Goal: Transaction & Acquisition: Purchase product/service

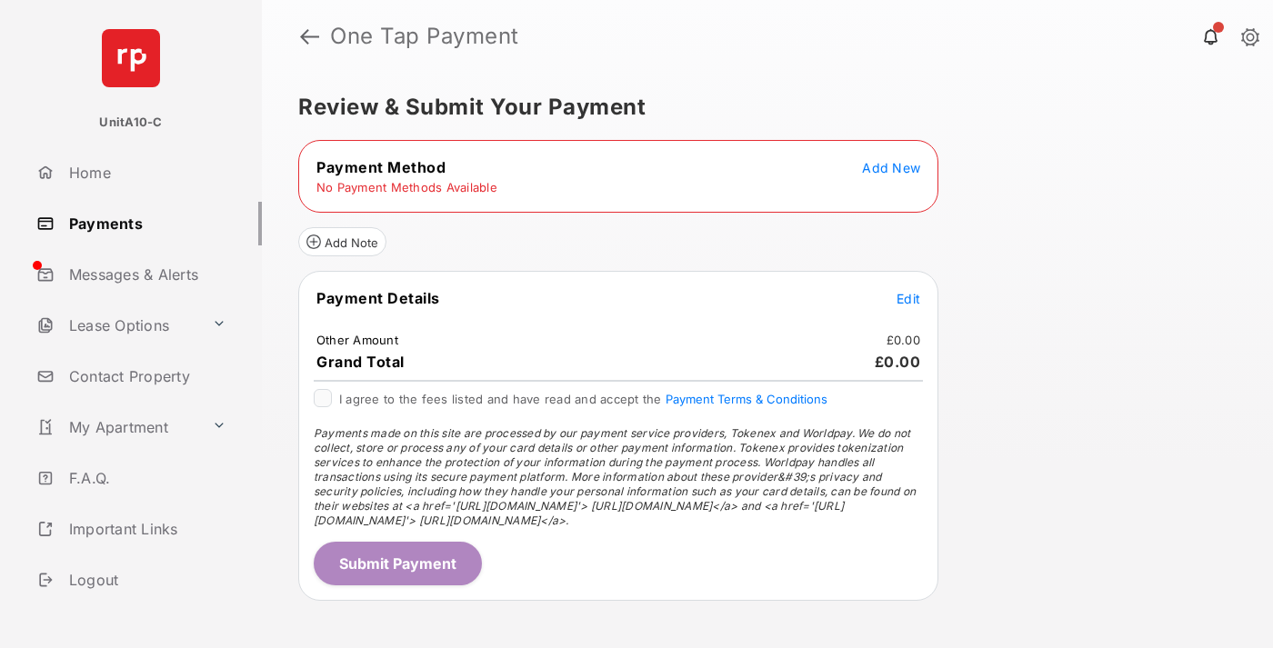
click at [891, 167] on span "Add New" at bounding box center [891, 167] width 58 height 15
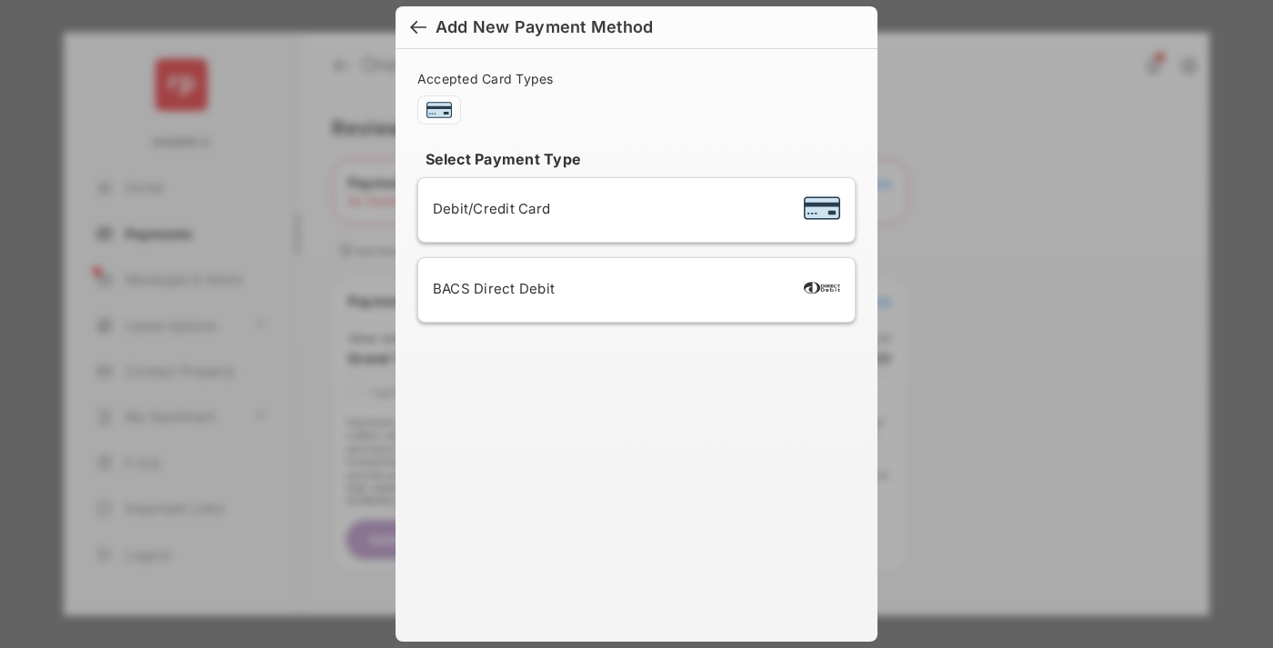
click at [486, 208] on span "Debit/Credit Card" at bounding box center [491, 208] width 117 height 17
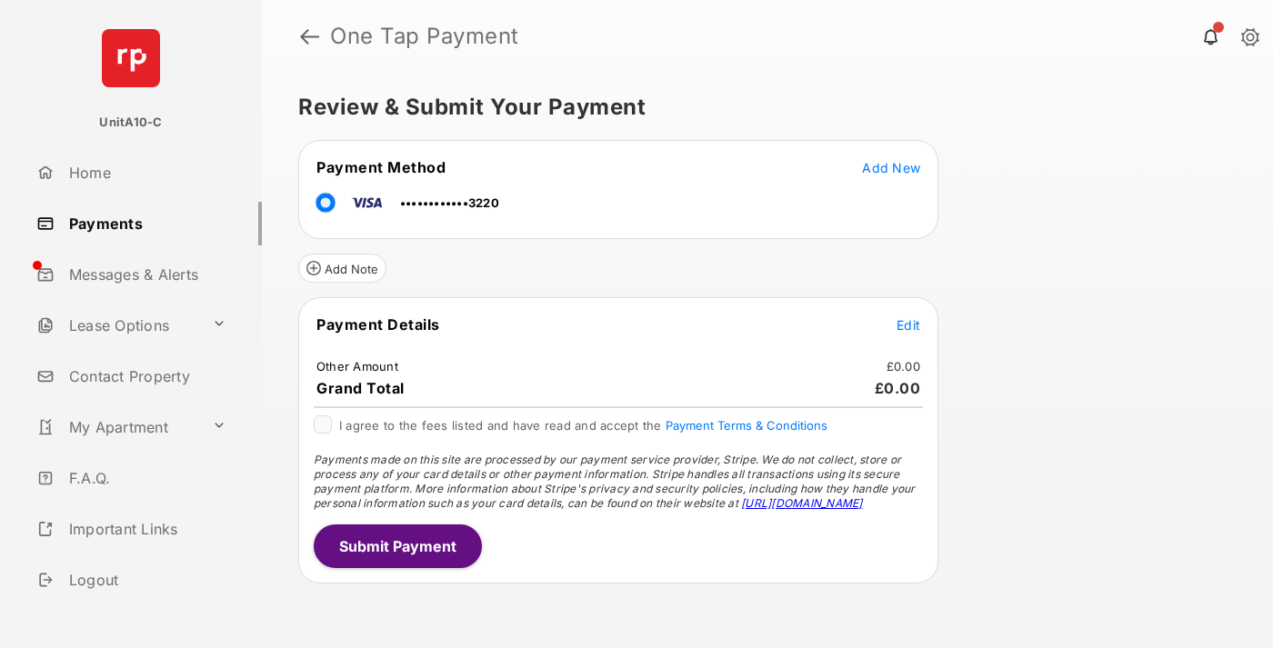
click at [908, 325] on span "Edit" at bounding box center [908, 324] width 24 height 15
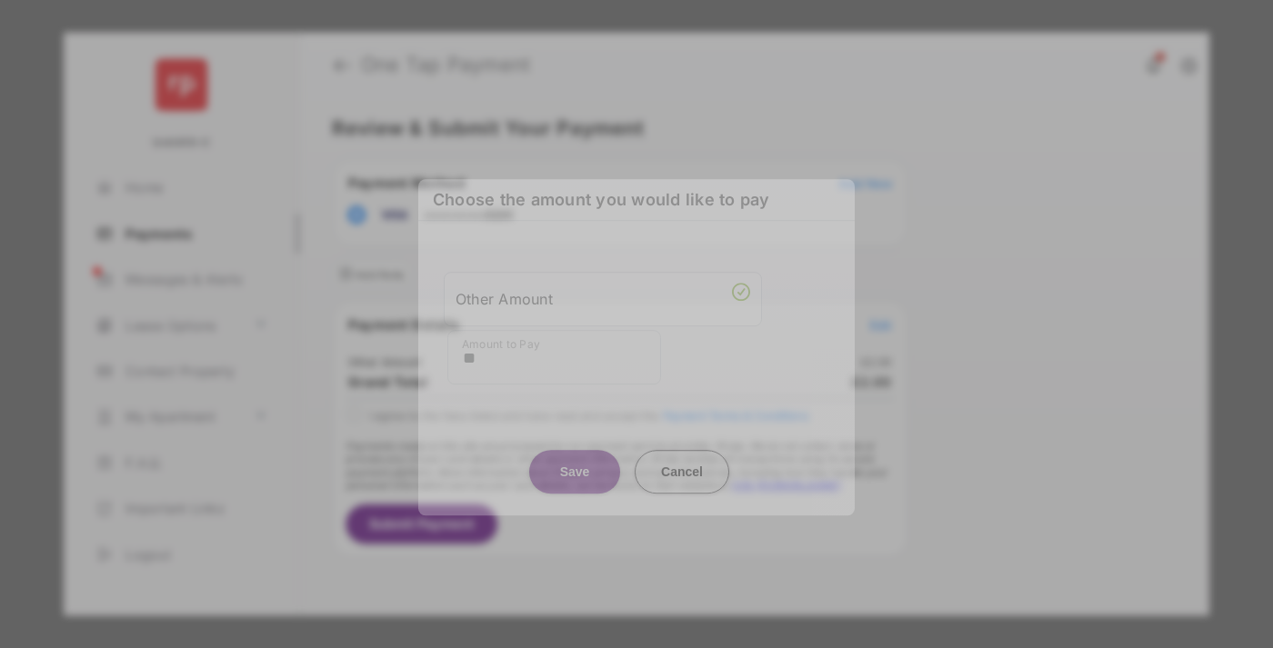
type input "**"
click at [575, 463] on button "Save" at bounding box center [574, 472] width 91 height 44
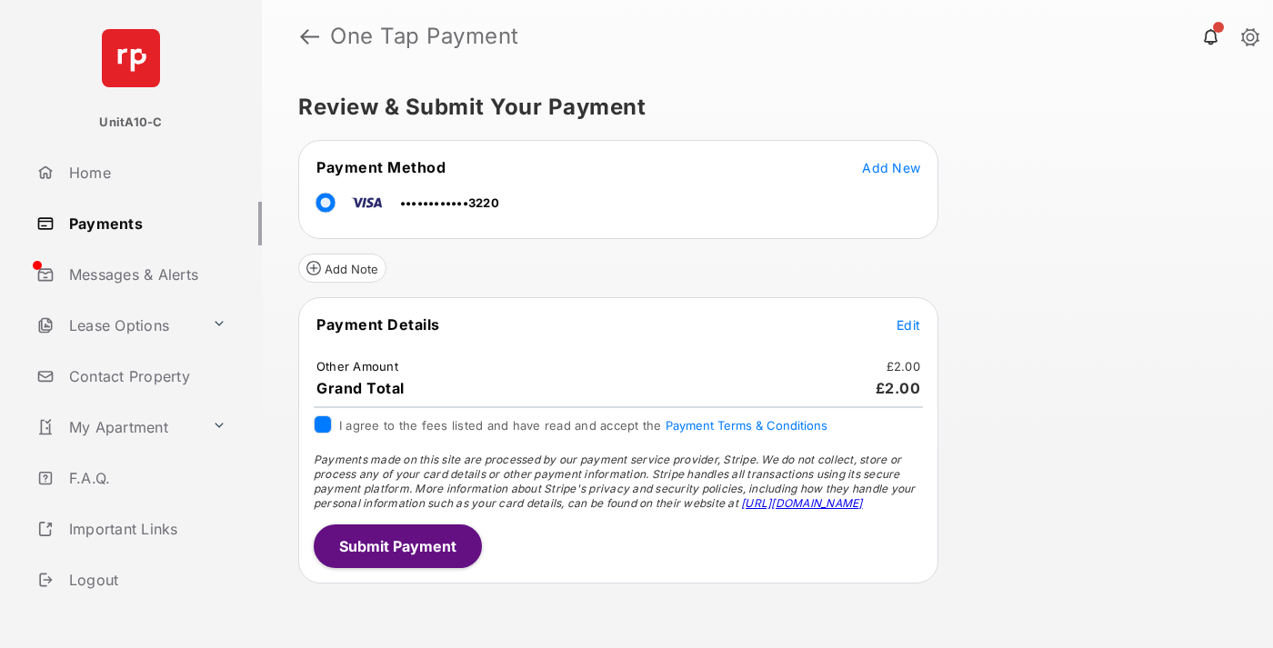
click at [396, 545] on button "Submit Payment" at bounding box center [398, 547] width 168 height 44
